Goal: Check status: Check status

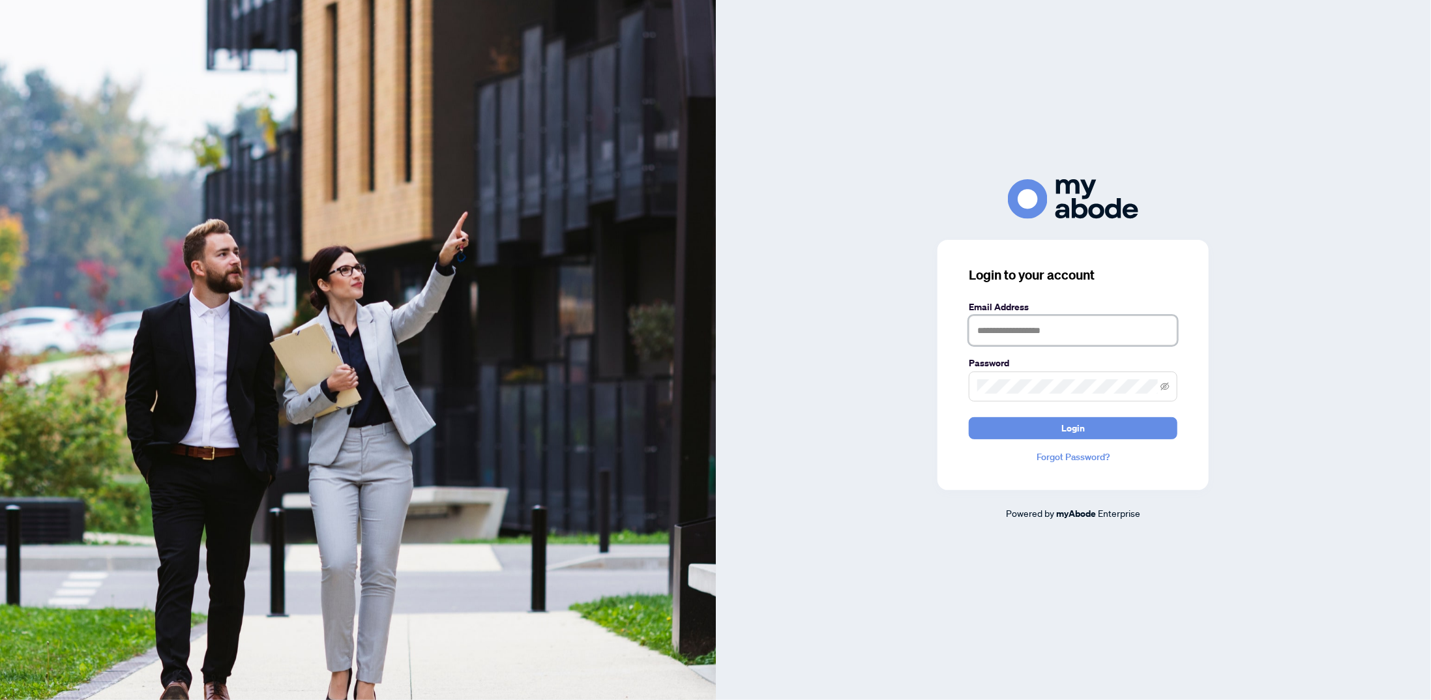
click at [1132, 334] on input "text" at bounding box center [1073, 331] width 209 height 30
type input "**********"
click at [969, 417] on button "Login" at bounding box center [1073, 428] width 209 height 22
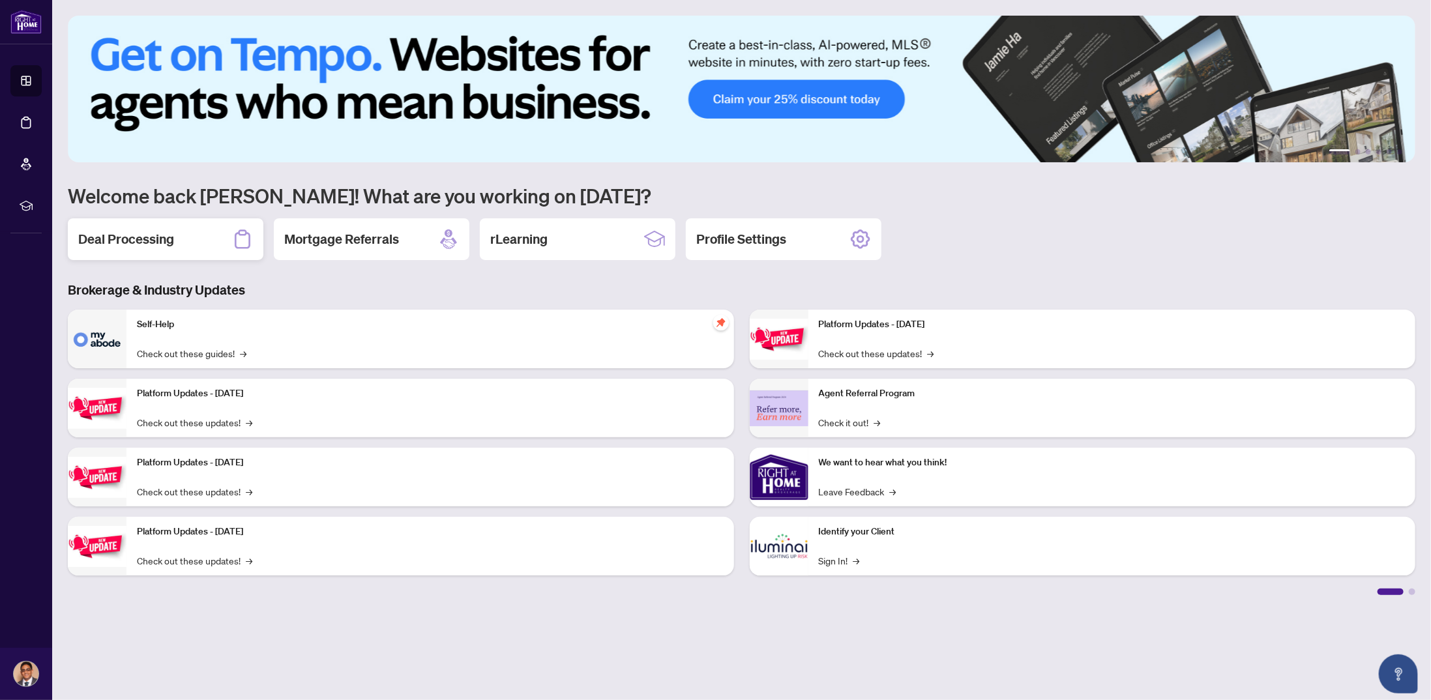
click at [184, 229] on div "Deal Processing" at bounding box center [166, 239] width 196 height 42
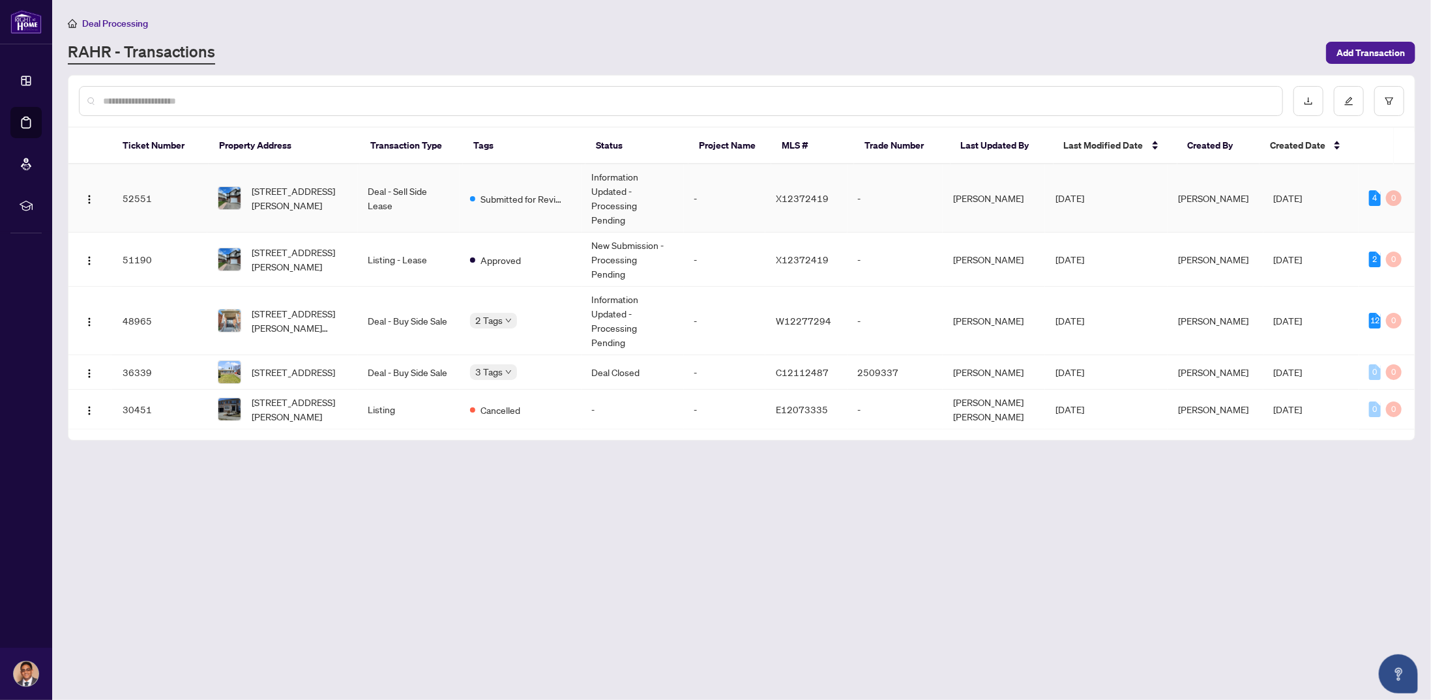
click at [856, 181] on td "-" at bounding box center [895, 198] width 95 height 68
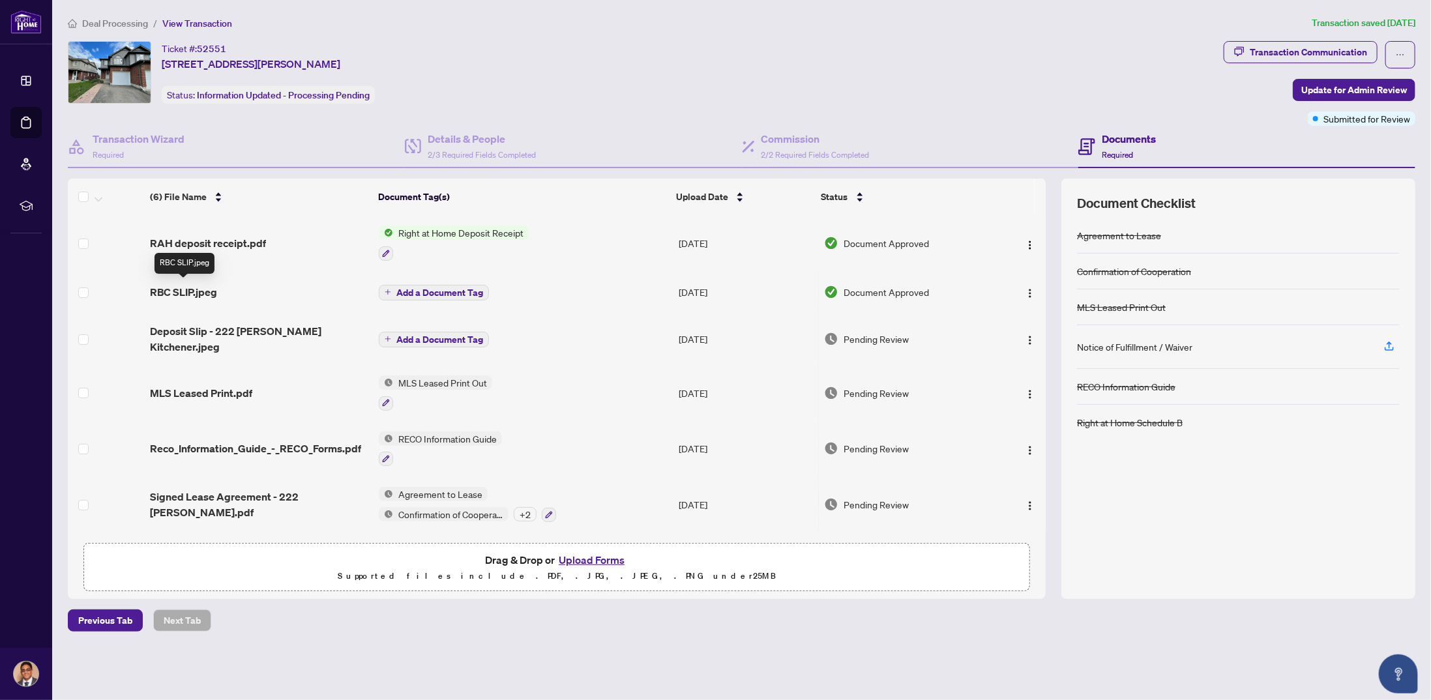
click at [203, 293] on span "RBC SLIP.jpeg" at bounding box center [183, 292] width 67 height 16
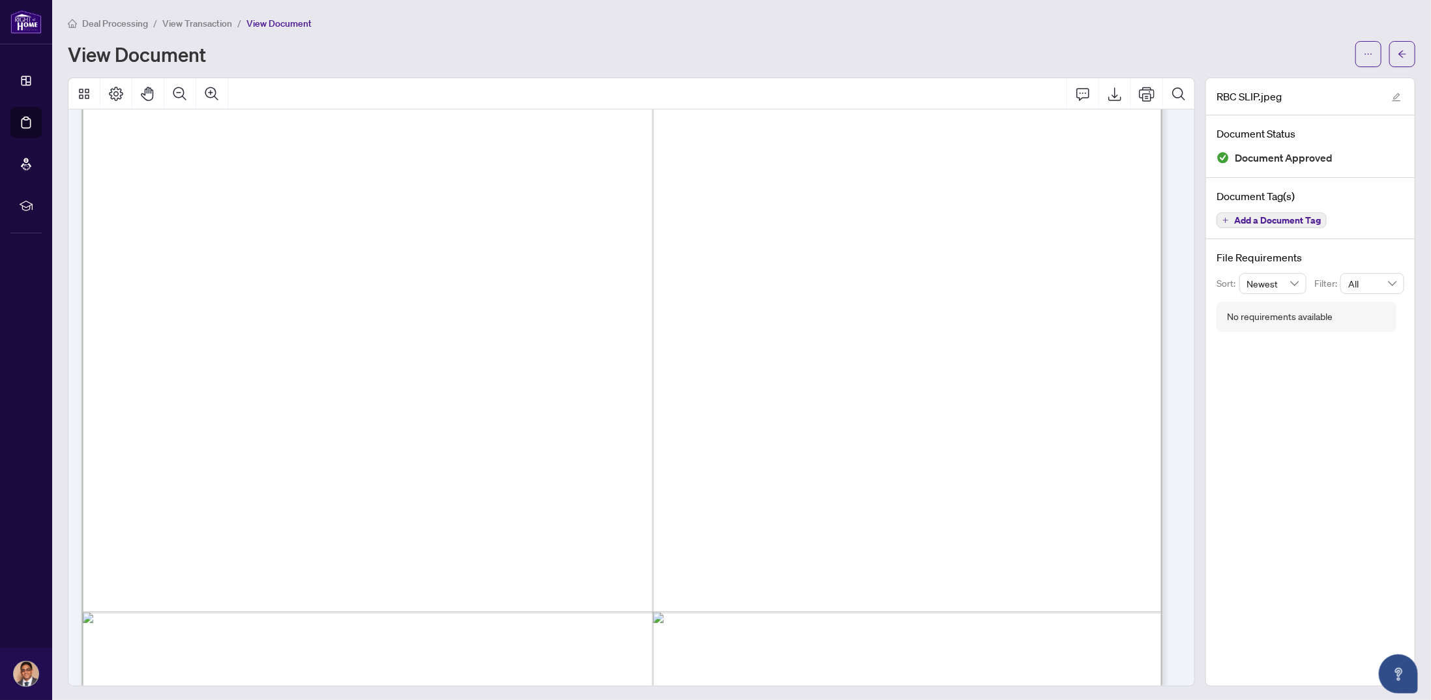
scroll to position [978, 0]
